Goal: Information Seeking & Learning: Check status

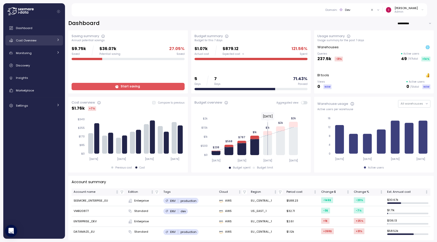
click at [36, 38] on div "Cost Overview" at bounding box center [35, 40] width 38 height 5
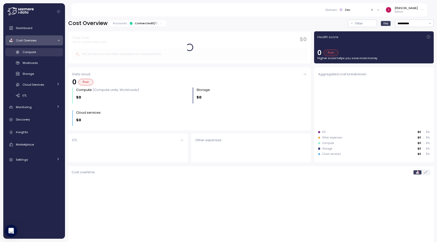
click at [38, 50] on div "Compute" at bounding box center [41, 52] width 37 height 5
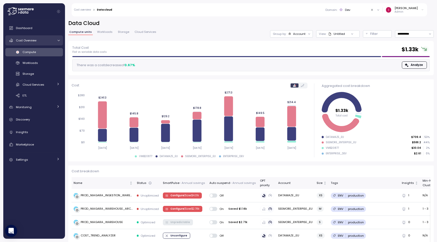
click at [25, 37] on link "Cost Overview" at bounding box center [34, 40] width 58 height 10
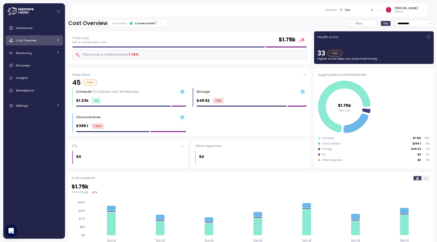
click at [25, 38] on div "Cost Overview" at bounding box center [35, 40] width 38 height 5
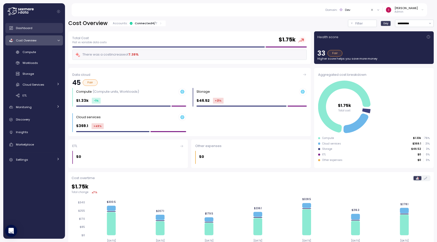
click at [39, 29] on div "Dashboard" at bounding box center [38, 28] width 44 height 5
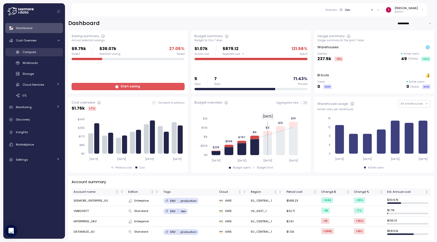
click at [34, 54] on span "Compute" at bounding box center [29, 52] width 13 height 4
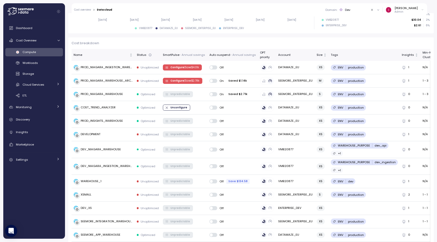
scroll to position [139, 0]
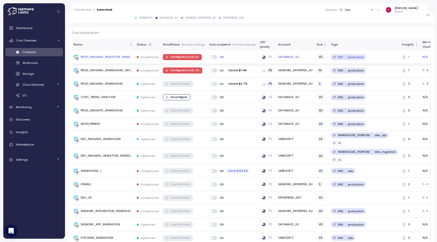
click at [108, 60] on td "PROD_NIAGARA_INGESTION_WAREHOUSE" at bounding box center [103, 57] width 63 height 13
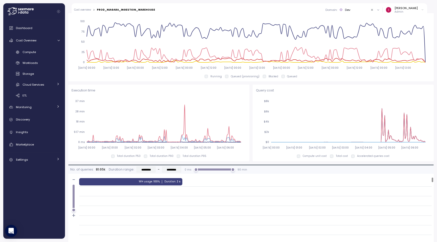
scroll to position [285, 0]
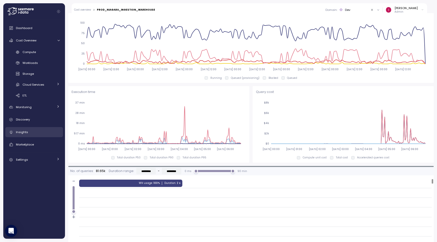
click at [25, 132] on span "Insights" at bounding box center [22, 132] width 12 height 4
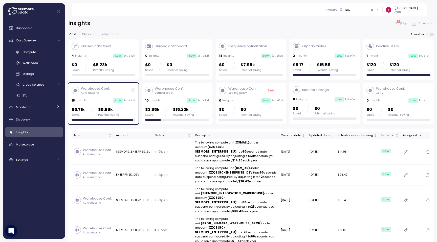
click at [95, 56] on div "4 Insights Low Est. effort" at bounding box center [104, 55] width 64 height 5
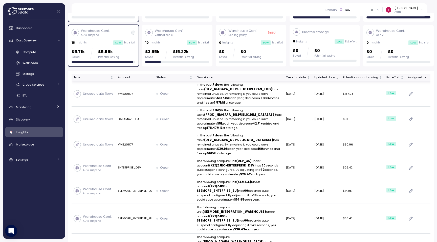
scroll to position [68, 0]
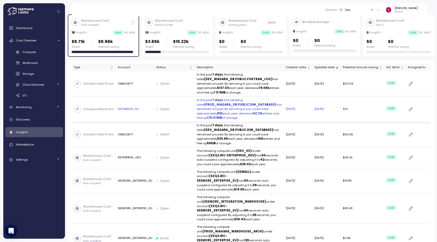
click at [106, 110] on p "Unused data flows" at bounding box center [98, 109] width 31 height 5
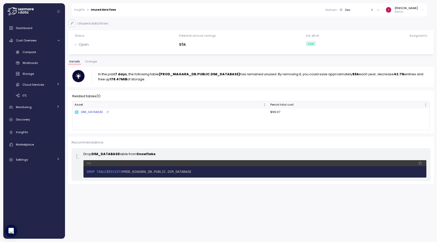
click at [90, 65] on div "Details Lineage" at bounding box center [251, 63] width 366 height 7
click at [90, 63] on span "Lineage" at bounding box center [91, 61] width 12 height 3
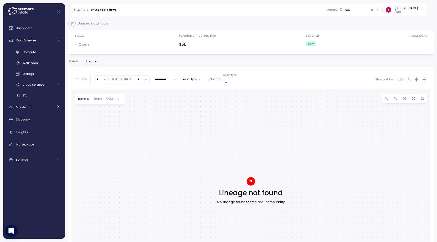
click at [79, 61] on span "Details" at bounding box center [74, 61] width 10 height 3
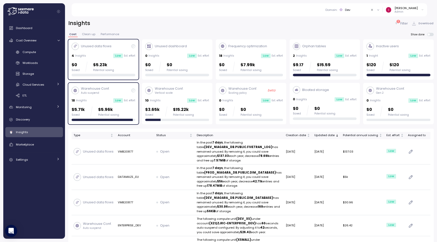
click at [408, 11] on p "Admin" at bounding box center [406, 12] width 23 height 4
click at [414, 20] on div "Account page" at bounding box center [409, 20] width 25 height 5
click at [410, 9] on div "[PERSON_NAME]" at bounding box center [406, 8] width 23 height 4
click at [19, 11] on icon at bounding box center [20, 11] width 26 height 8
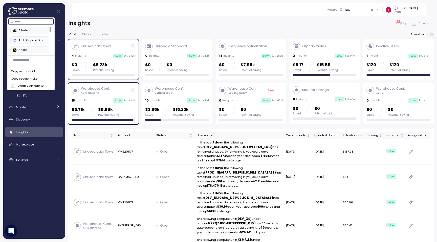
click at [32, 23] on input at bounding box center [31, 21] width 45 height 6
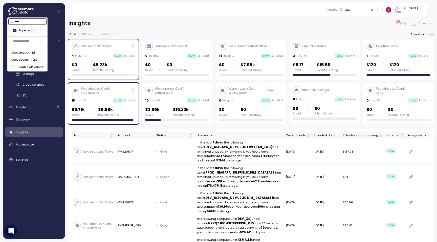
click at [34, 30] on div "Superlegal" at bounding box center [26, 30] width 26 height 5
type input "*****"
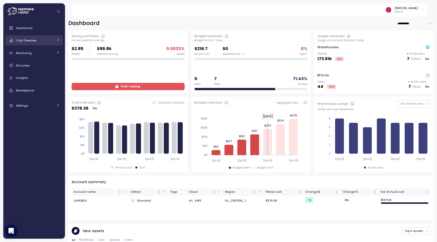
click at [39, 41] on div "Cost Overview" at bounding box center [35, 40] width 38 height 5
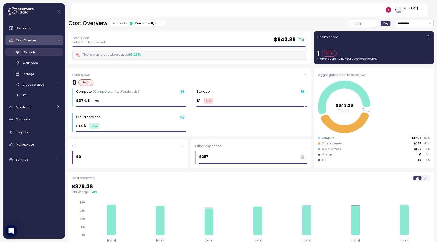
click at [40, 55] on link "Compute" at bounding box center [34, 52] width 58 height 8
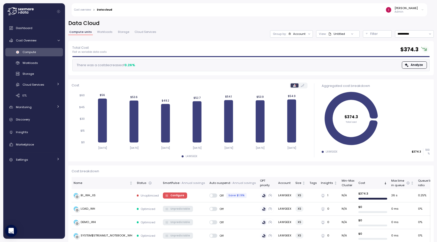
scroll to position [6, 0]
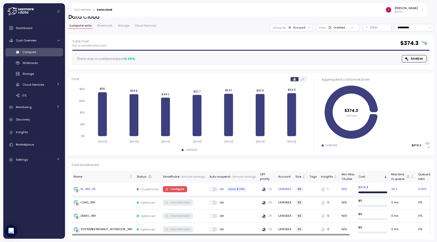
click at [95, 190] on div "BI_WH_XS" at bounding box center [88, 189] width 15 height 5
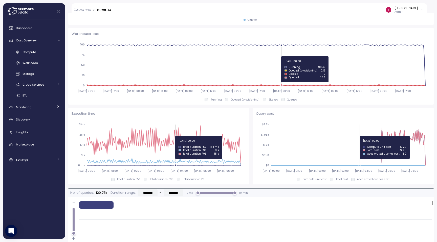
scroll to position [245, 0]
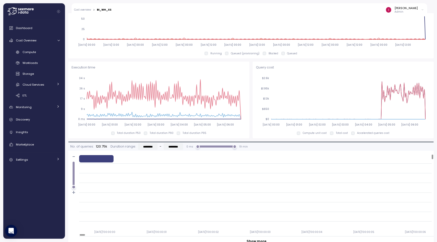
click at [112, 65] on p "Execution time" at bounding box center [159, 67] width 175 height 5
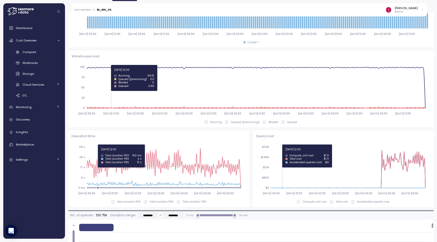
scroll to position [238, 0]
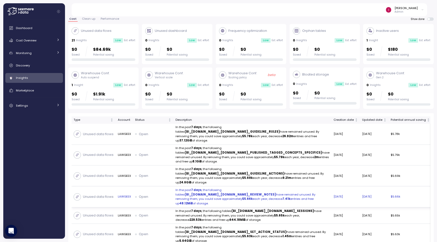
scroll to position [14, 0]
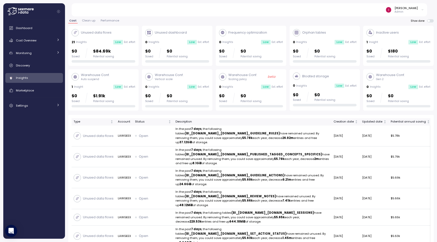
click at [98, 35] on p "Unused data flows" at bounding box center [96, 32] width 31 height 5
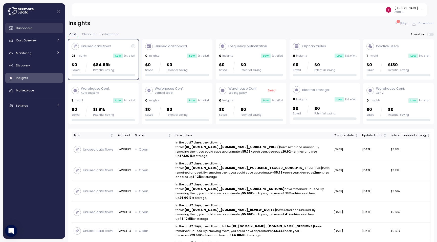
click at [40, 28] on div "Dashboard" at bounding box center [38, 28] width 44 height 5
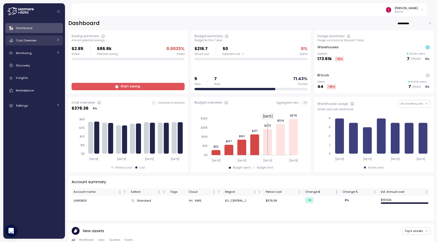
click at [42, 37] on link "Cost Overview" at bounding box center [34, 40] width 58 height 10
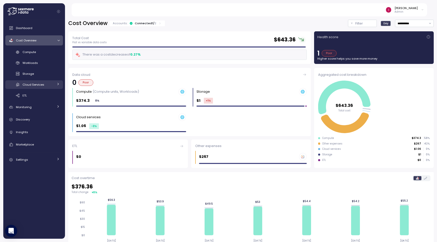
click at [53, 81] on link "Cloud Services" at bounding box center [34, 84] width 58 height 8
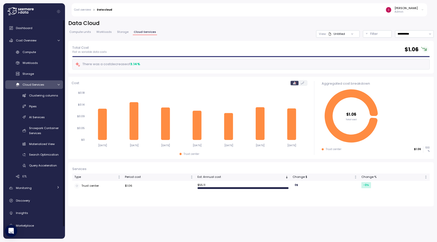
click at [46, 22] on div "Dashboard Cost Overview Compute Workloads Storage Cloud Services Clustering col…" at bounding box center [34, 129] width 62 height 219
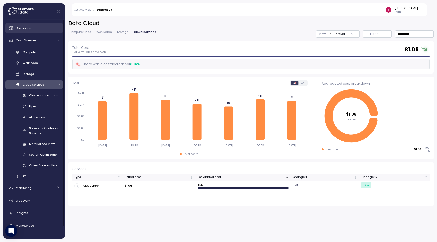
click at [46, 27] on div "Dashboard" at bounding box center [38, 28] width 44 height 5
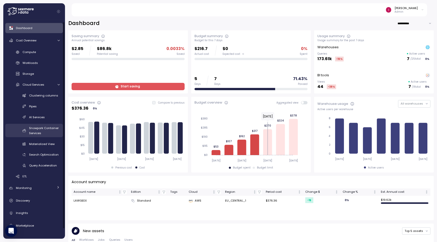
scroll to position [13, 0]
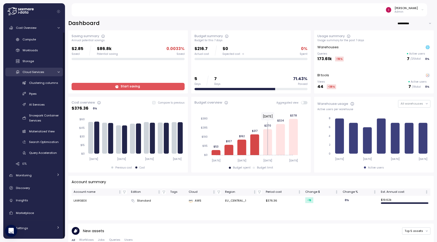
click at [54, 72] on link "Cloud Services" at bounding box center [34, 72] width 58 height 8
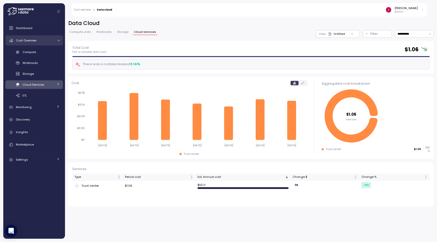
click at [57, 41] on icon at bounding box center [58, 40] width 3 height 3
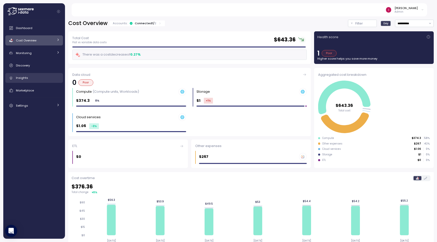
click at [39, 80] on div "Insights" at bounding box center [38, 77] width 44 height 5
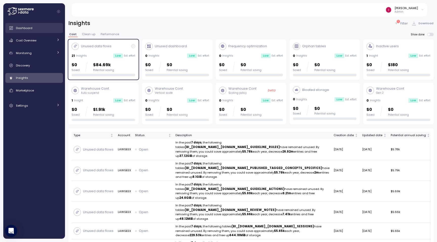
click at [41, 28] on div "Dashboard" at bounding box center [38, 28] width 44 height 5
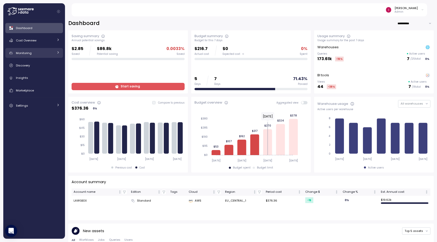
click at [43, 51] on div "Monitoring" at bounding box center [35, 53] width 38 height 5
click at [43, 52] on div "Monitoring" at bounding box center [35, 53] width 38 height 5
click at [45, 42] on div "Cost Overview" at bounding box center [35, 40] width 38 height 5
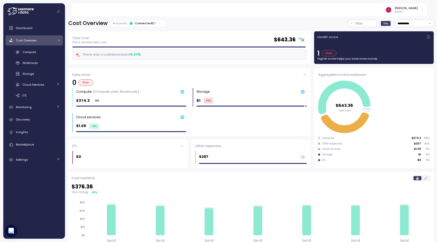
click at [45, 42] on div "Cost Overview" at bounding box center [35, 40] width 38 height 5
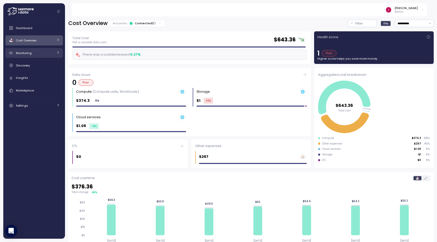
click at [48, 55] on div "Monitoring" at bounding box center [35, 53] width 38 height 5
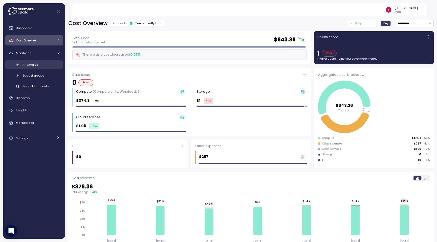
click at [47, 66] on div "Anomalies" at bounding box center [41, 64] width 37 height 5
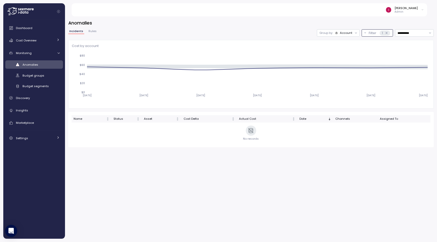
click at [385, 33] on icon at bounding box center [386, 32] width 3 height 3
click at [387, 33] on icon at bounding box center [386, 32] width 3 height 3
click at [412, 34] on input "**********" at bounding box center [414, 32] width 39 height 7
click at [413, 70] on div "Last 30 days" at bounding box center [413, 70] width 19 height 4
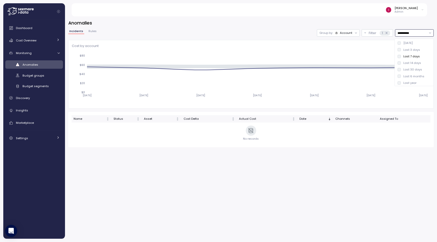
type input "**********"
click at [385, 31] on div "1" at bounding box center [385, 33] width 10 height 5
click at [388, 34] on icon at bounding box center [386, 32] width 3 height 3
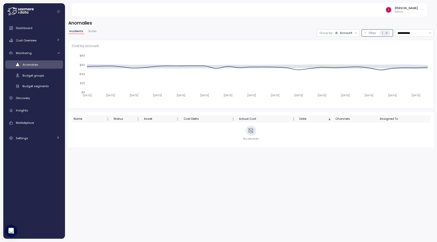
click at [382, 31] on p "1" at bounding box center [382, 33] width 1 height 5
click at [88, 29] on div "**********" at bounding box center [251, 84] width 366 height 128
click at [90, 32] on span "Rules" at bounding box center [93, 31] width 8 height 3
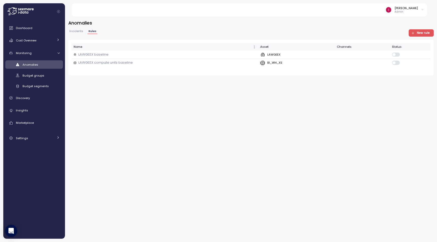
click at [78, 30] on span "Incidents" at bounding box center [76, 31] width 14 height 3
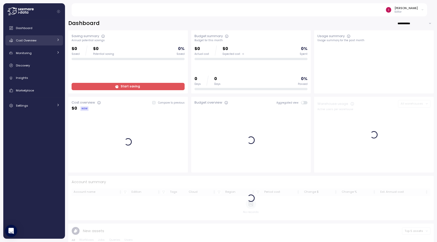
click at [49, 39] on div "Cost Overview" at bounding box center [35, 40] width 38 height 5
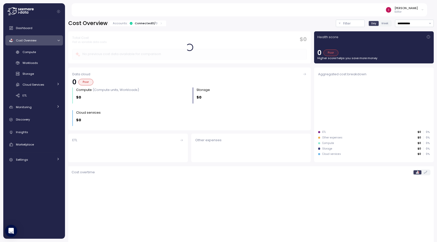
click at [49, 39] on div "Cost Overview" at bounding box center [35, 40] width 38 height 5
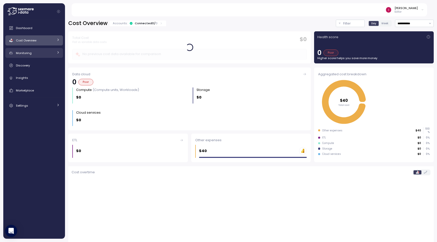
click at [55, 53] on link "Monitoring" at bounding box center [34, 53] width 58 height 10
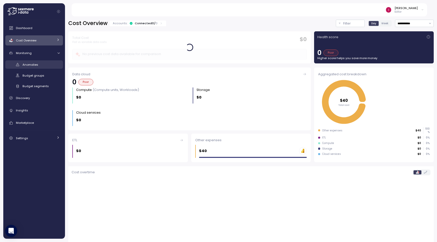
click at [50, 67] on div "Anomalies" at bounding box center [41, 64] width 37 height 5
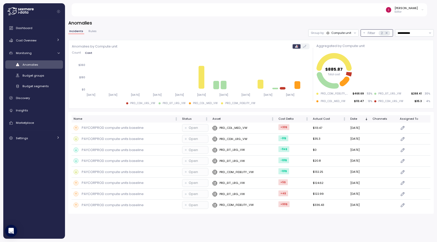
click at [387, 32] on icon at bounding box center [386, 32] width 3 height 3
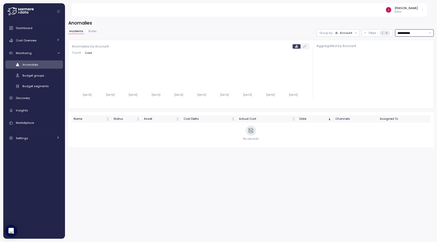
click at [420, 31] on input "**********" at bounding box center [414, 32] width 39 height 7
click at [349, 34] on div "Account" at bounding box center [346, 33] width 12 height 4
click at [345, 53] on p "Compute unit" at bounding box center [343, 53] width 20 height 4
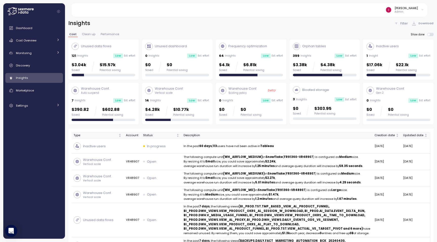
click at [406, 24] on p "Filter" at bounding box center [405, 23] width 8 height 5
click at [54, 51] on link "Monitoring" at bounding box center [34, 53] width 58 height 10
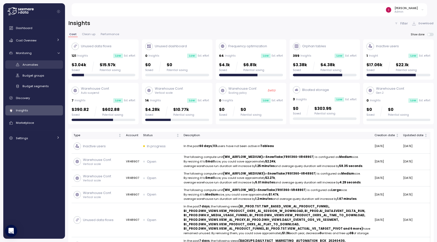
click at [46, 65] on div "Anomalies" at bounding box center [41, 64] width 37 height 5
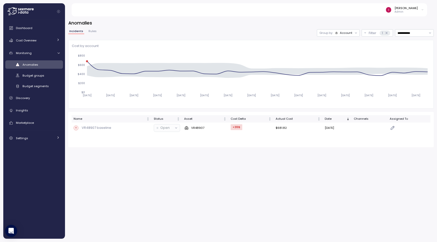
click at [352, 33] on div at bounding box center [355, 33] width 7 height 7
click at [348, 32] on div "Account" at bounding box center [346, 33] width 12 height 4
click at [416, 33] on input "**********" at bounding box center [414, 32] width 39 height 7
click at [413, 43] on div "[DATE]" at bounding box center [408, 43] width 9 height 4
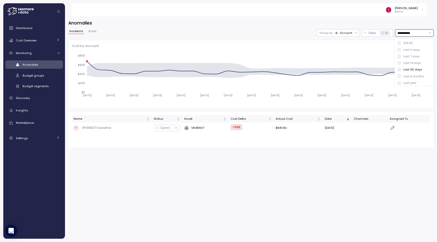
type input "*********"
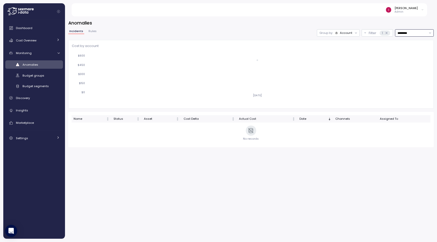
click at [343, 32] on div "Account" at bounding box center [346, 33] width 12 height 4
click at [339, 54] on p "Compute unit" at bounding box center [343, 53] width 20 height 4
